Goal: Information Seeking & Learning: Learn about a topic

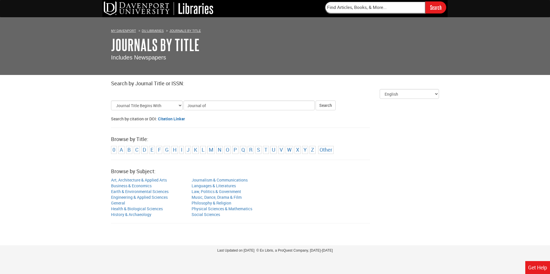
type input "Journal of"
click at [315, 101] on button "Search" at bounding box center [325, 106] width 20 height 10
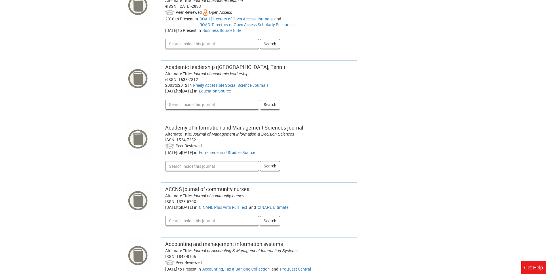
scroll to position [834, 0]
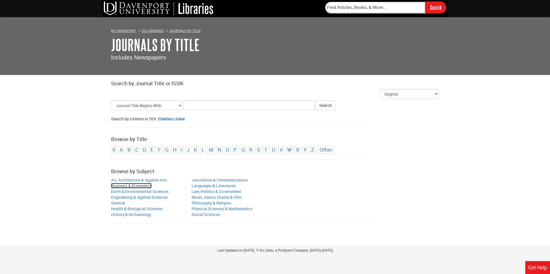
click at [140, 185] on link "Business & Economics" at bounding box center [131, 185] width 41 height 5
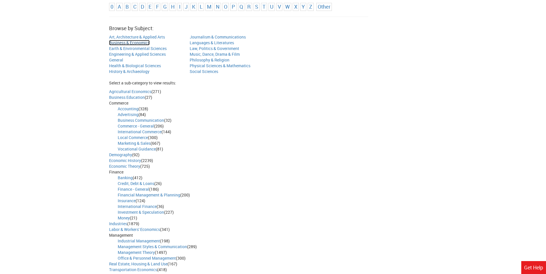
scroll to position [144, 0]
click at [131, 108] on link "Accounting" at bounding box center [128, 108] width 21 height 5
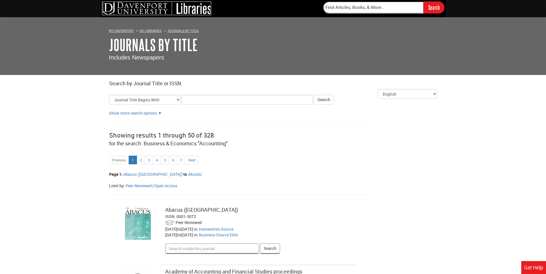
click at [192, 8] on img at bounding box center [156, 8] width 109 height 14
